Goal: Information Seeking & Learning: Understand process/instructions

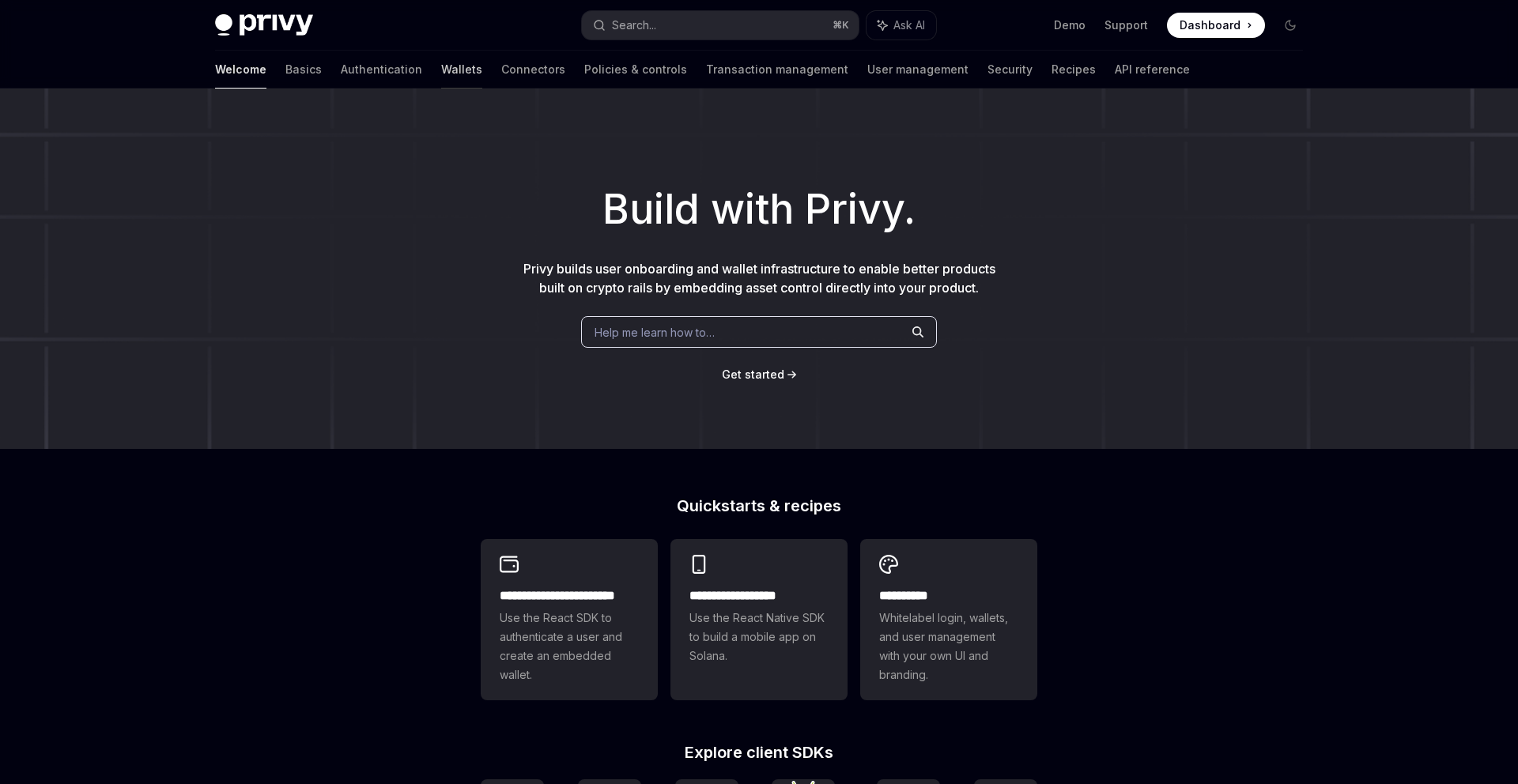
click at [441, 62] on link "Wallets" at bounding box center [462, 70] width 41 height 38
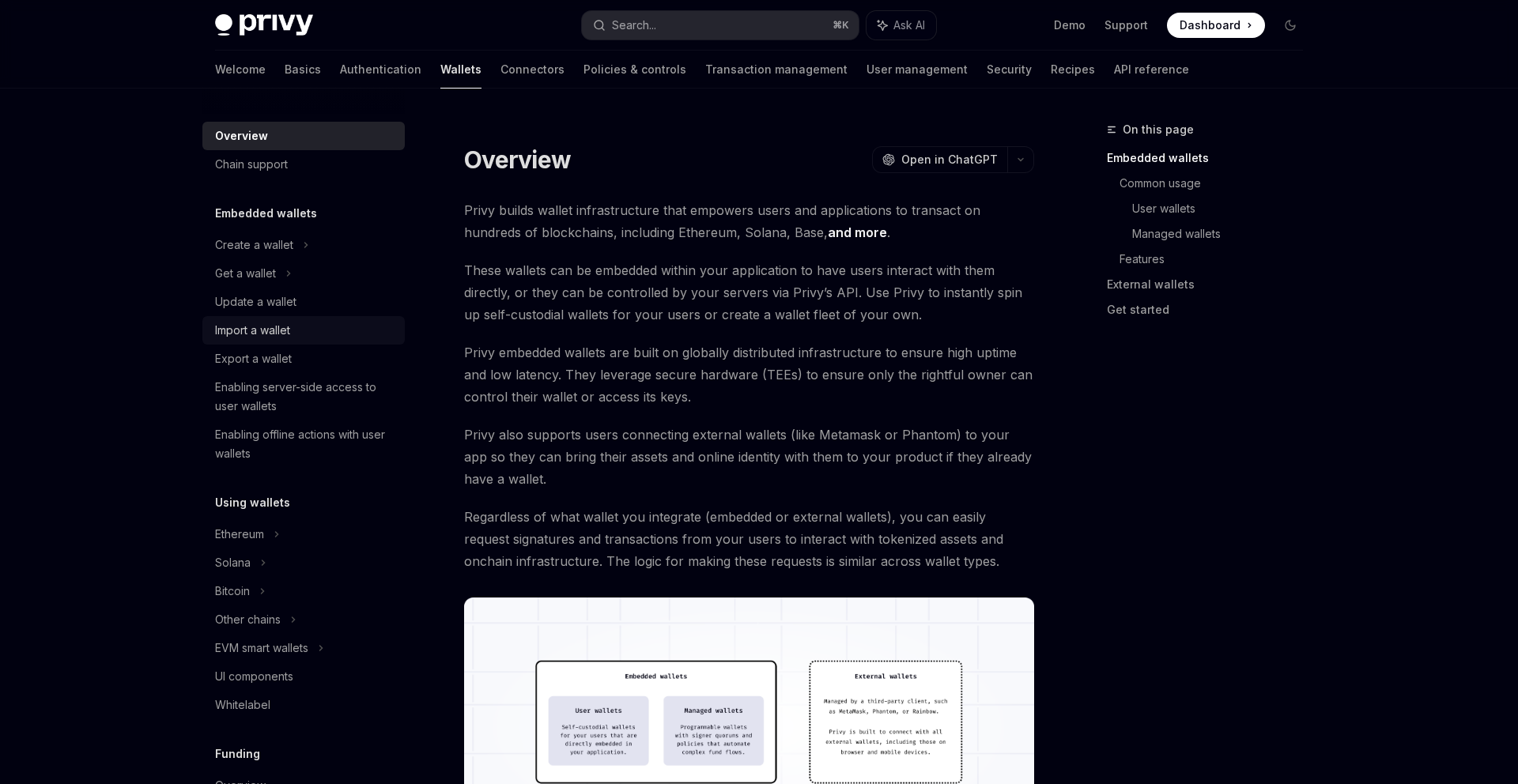
click at [280, 335] on div "Import a wallet" at bounding box center [252, 330] width 75 height 19
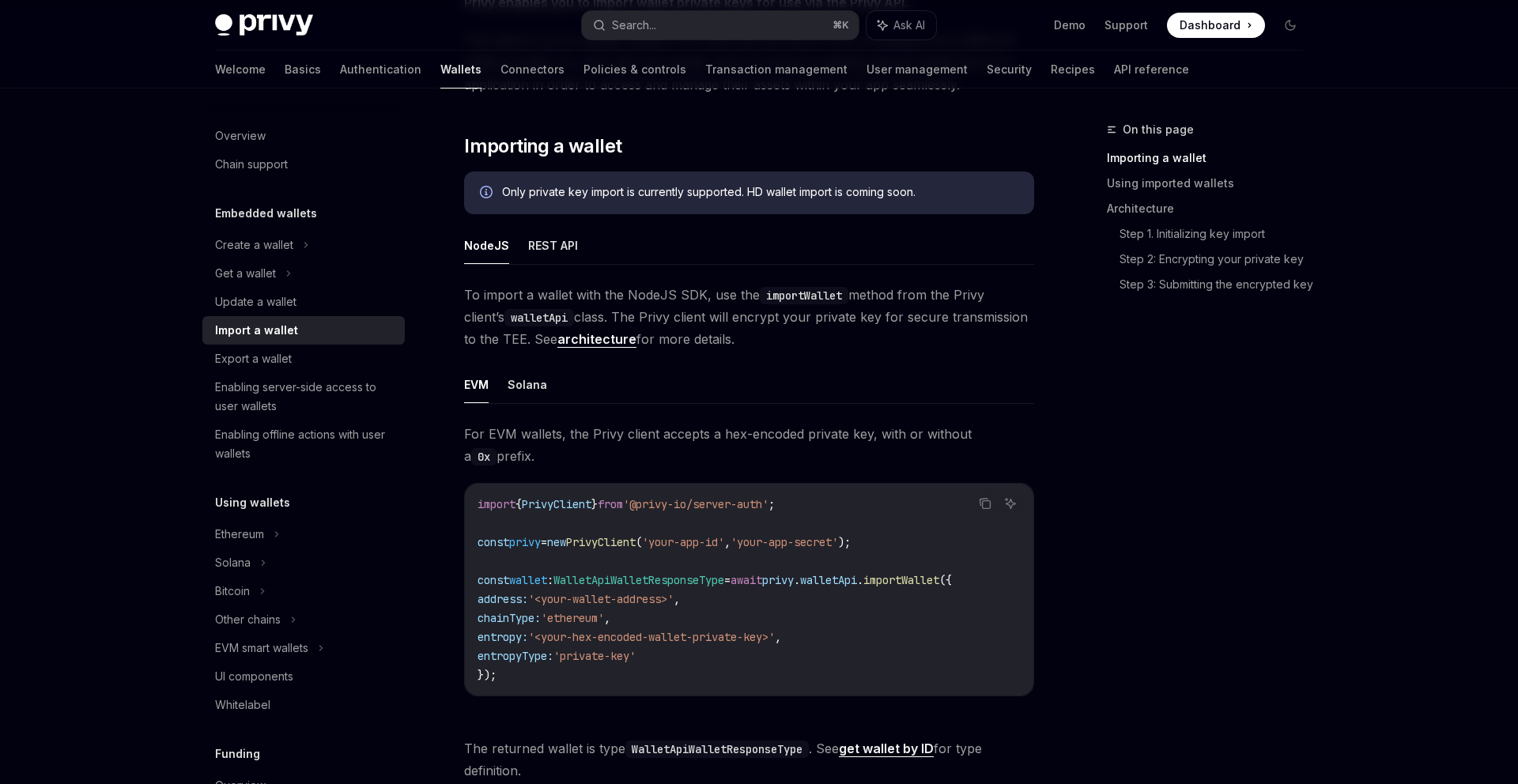
scroll to position [225, 0]
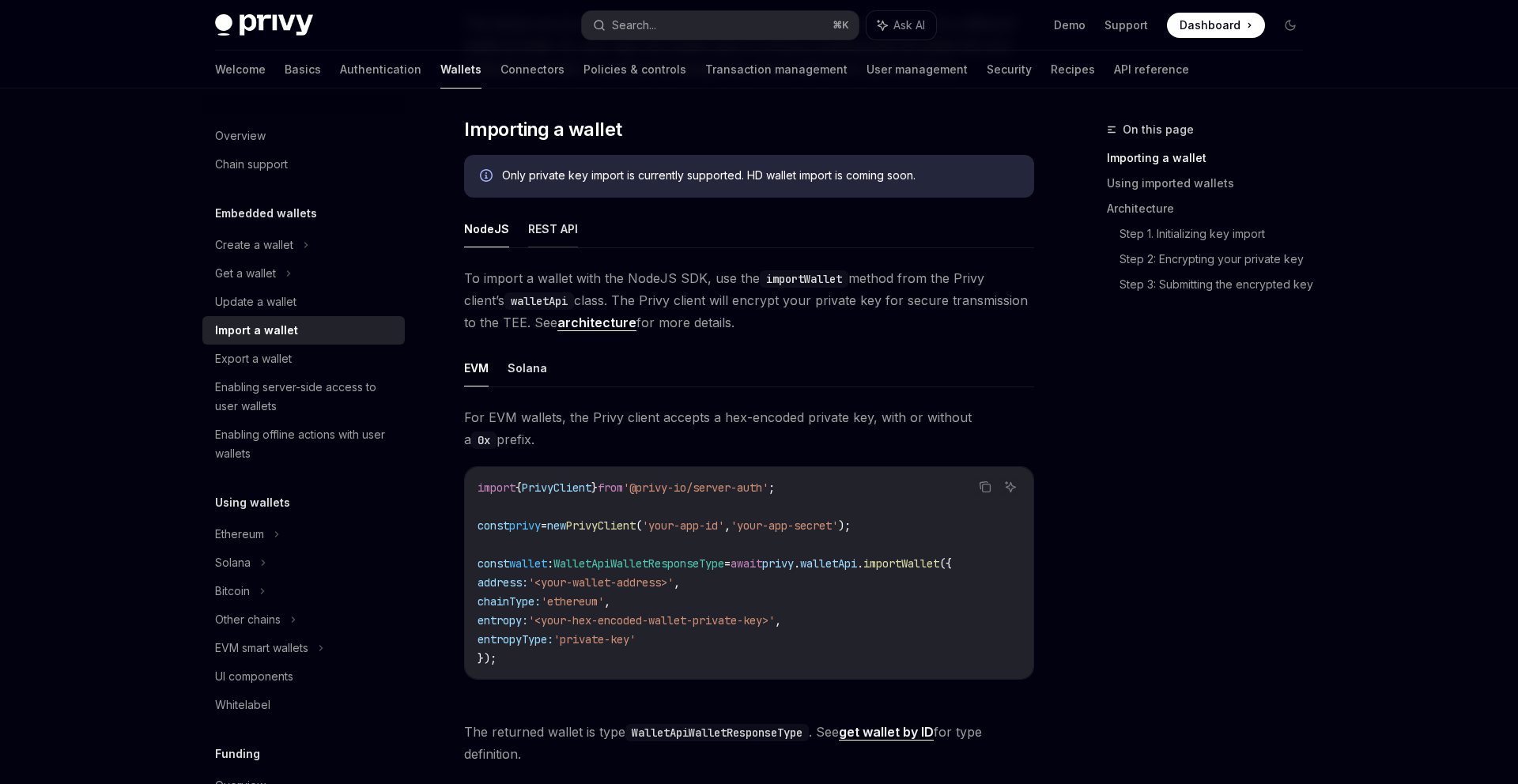
click at [558, 225] on button "REST API" at bounding box center [553, 228] width 50 height 37
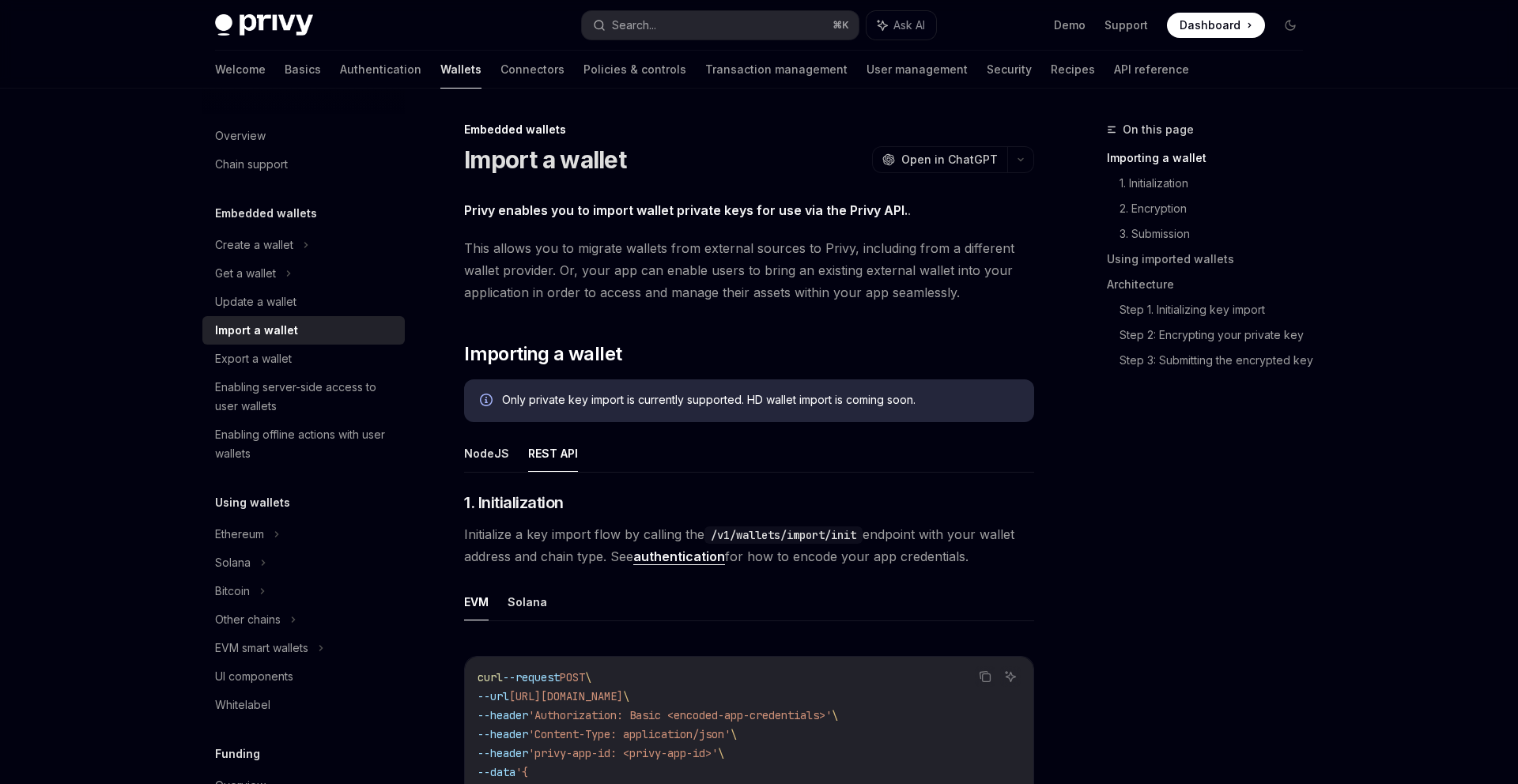
type textarea "*"
